Goal: Information Seeking & Learning: Check status

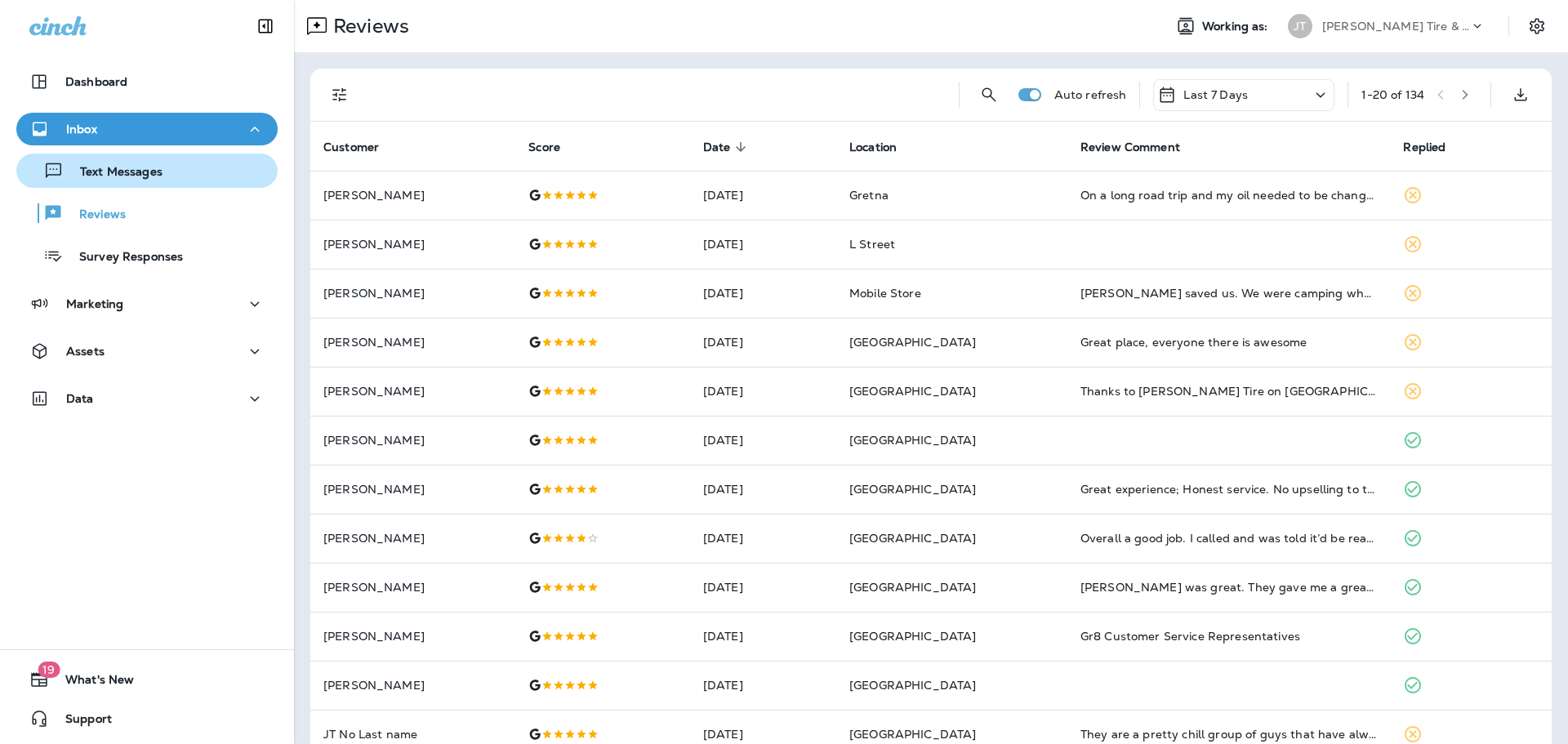
click at [126, 184] on button "Text Messages" at bounding box center [147, 170] width 261 height 35
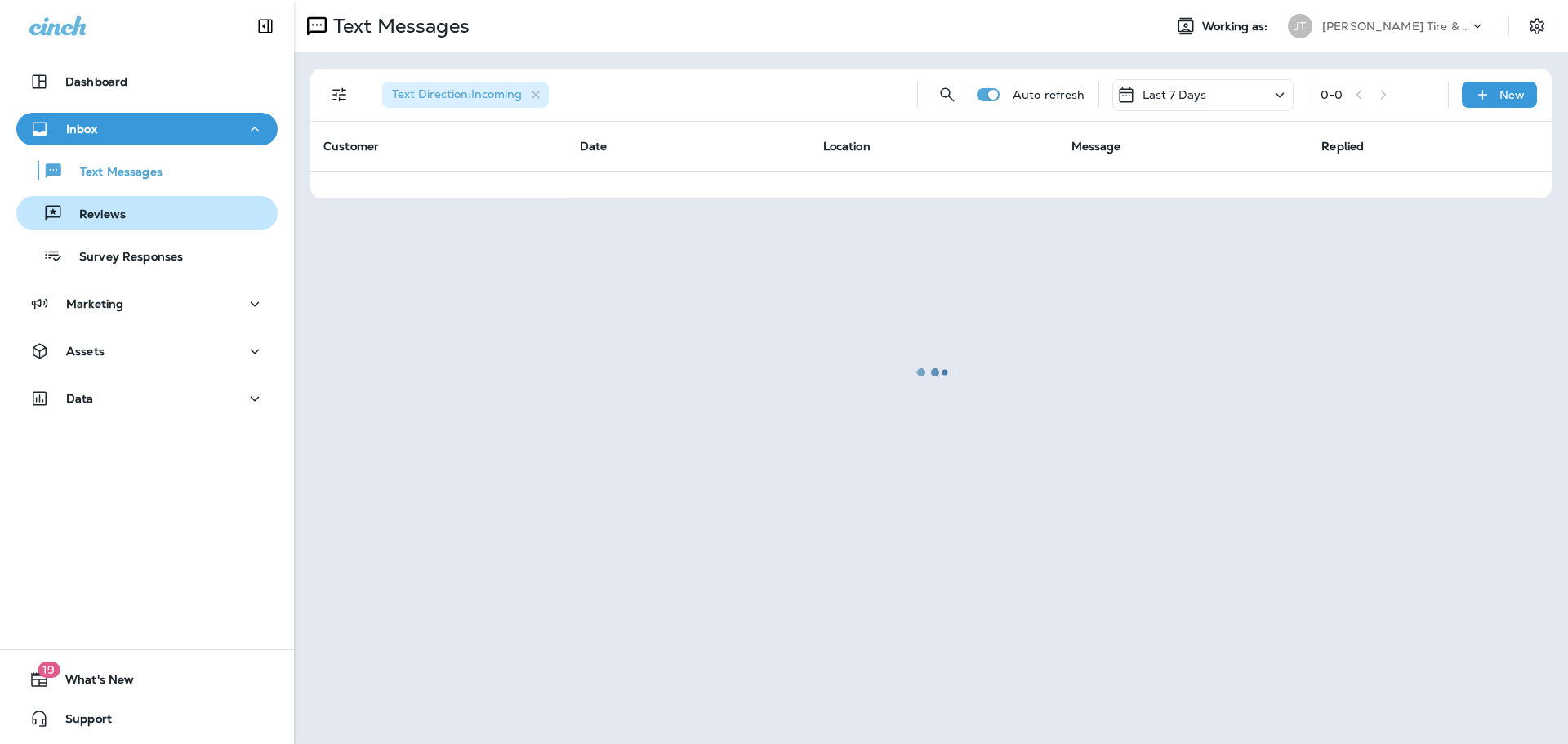
click at [101, 209] on p "Reviews" at bounding box center [93, 215] width 63 height 16
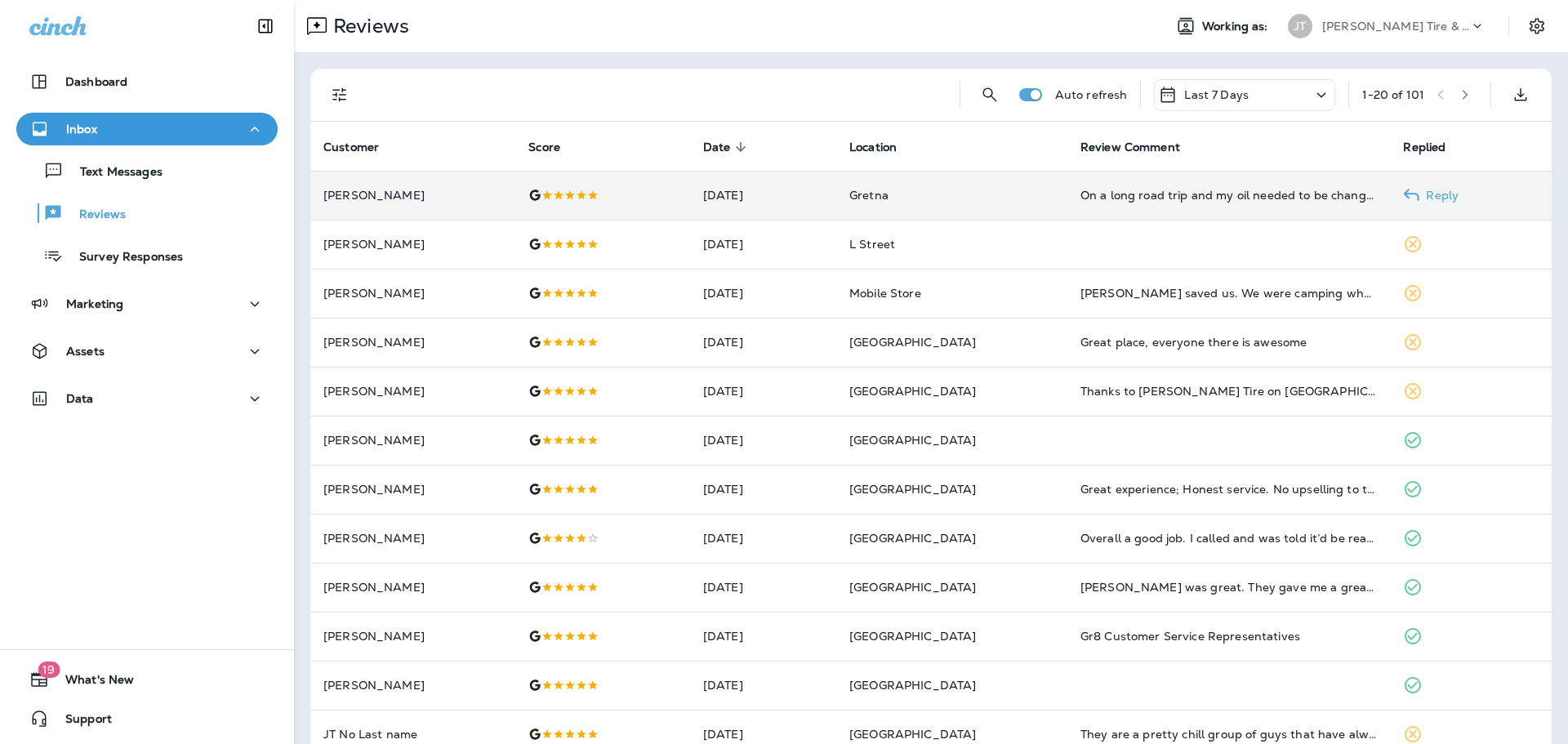
click at [1249, 190] on div "On a long road trip and my oil needed to be changed. [PERSON_NAME] was right ac…" at bounding box center [1229, 194] width 297 height 16
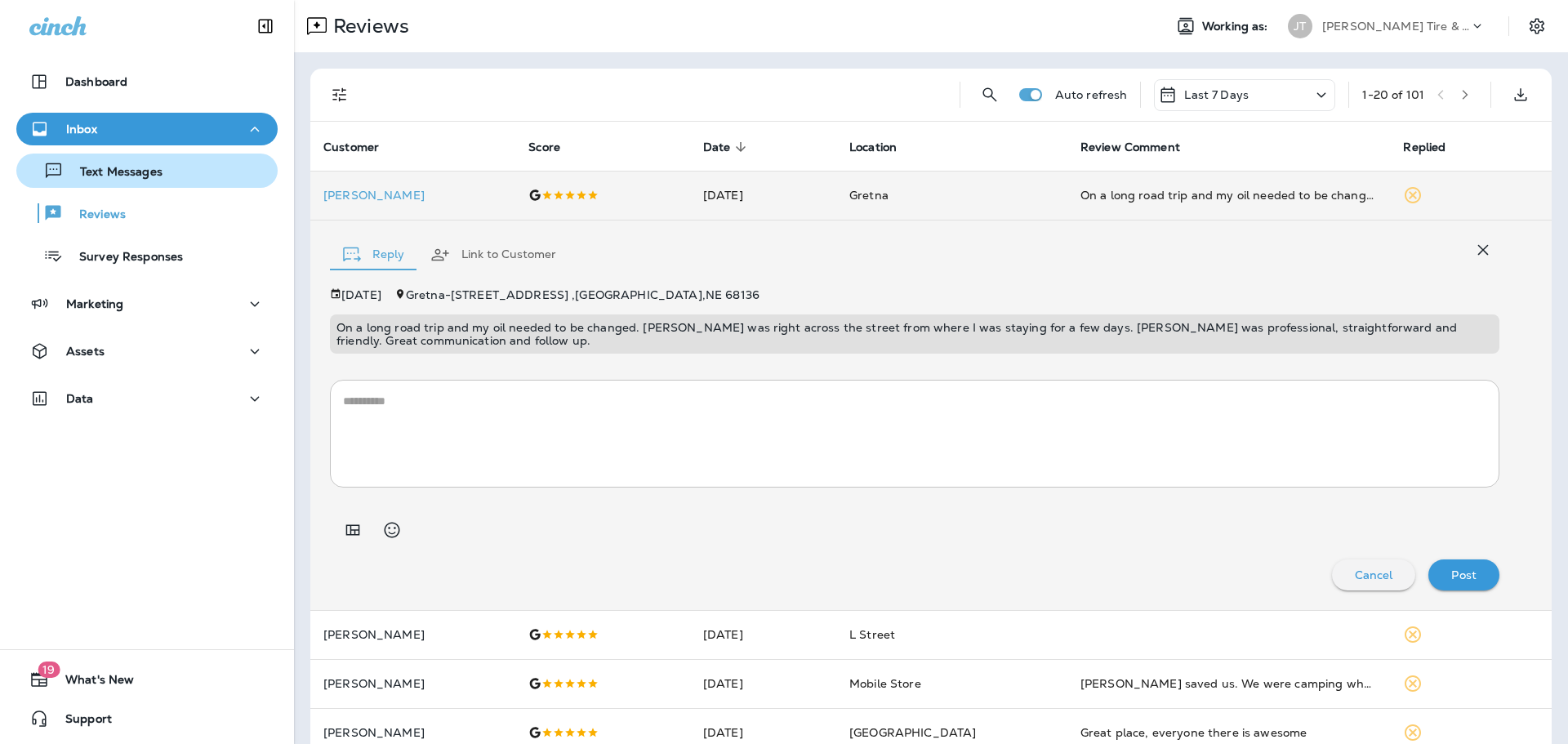
click at [146, 182] on div "Text Messages" at bounding box center [92, 171] width 140 height 24
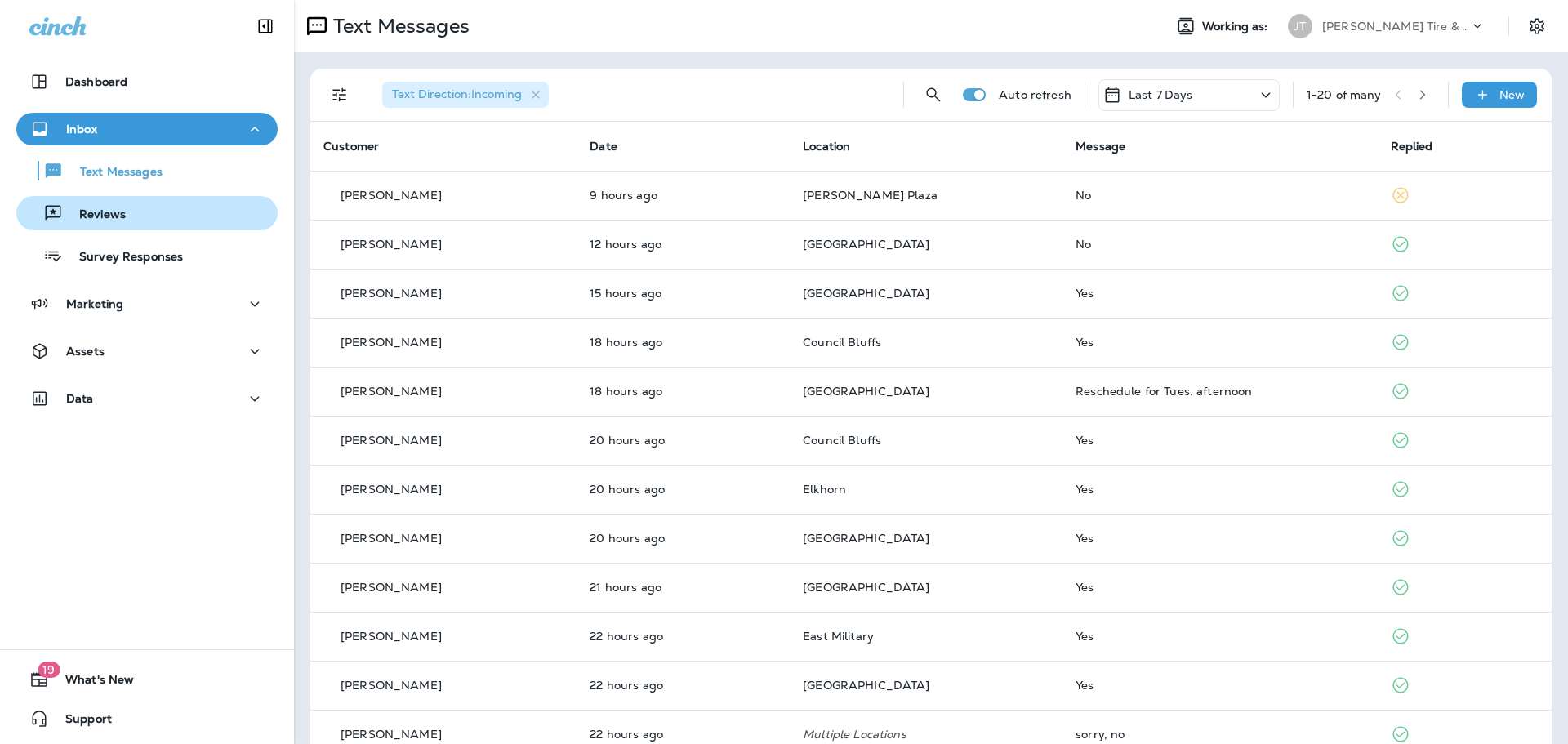
click at [116, 215] on p "Reviews" at bounding box center [93, 215] width 63 height 16
